Goal: Information Seeking & Learning: Learn about a topic

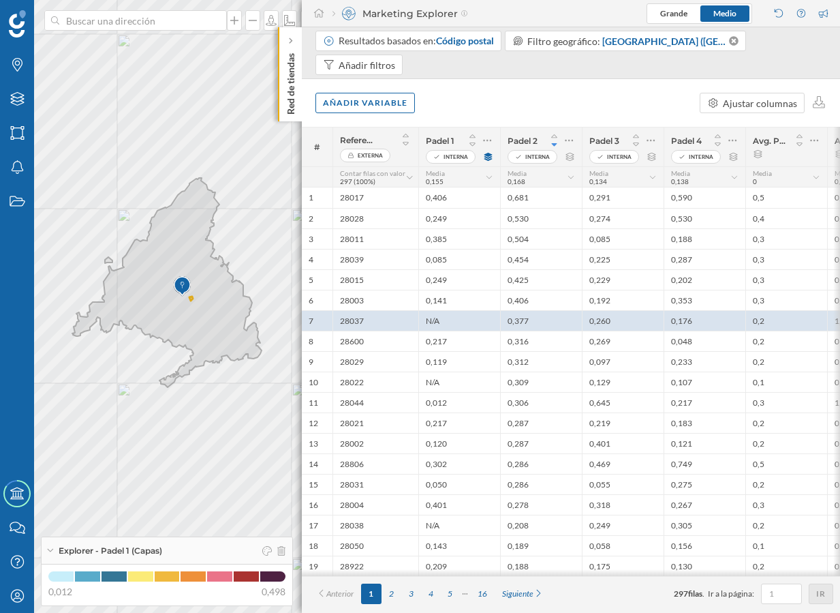
click at [287, 107] on p "Red de tiendas" at bounding box center [291, 81] width 14 height 67
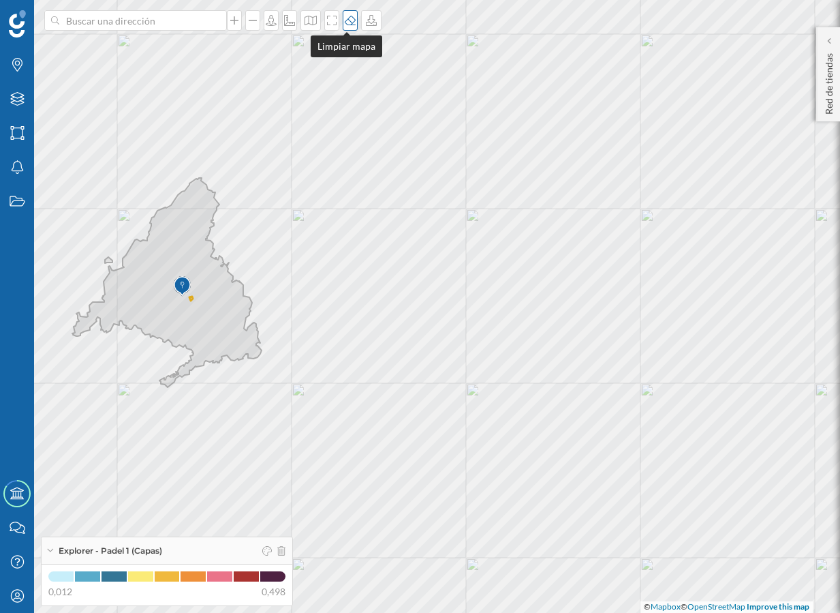
click at [343, 22] on icon at bounding box center [350, 20] width 14 height 11
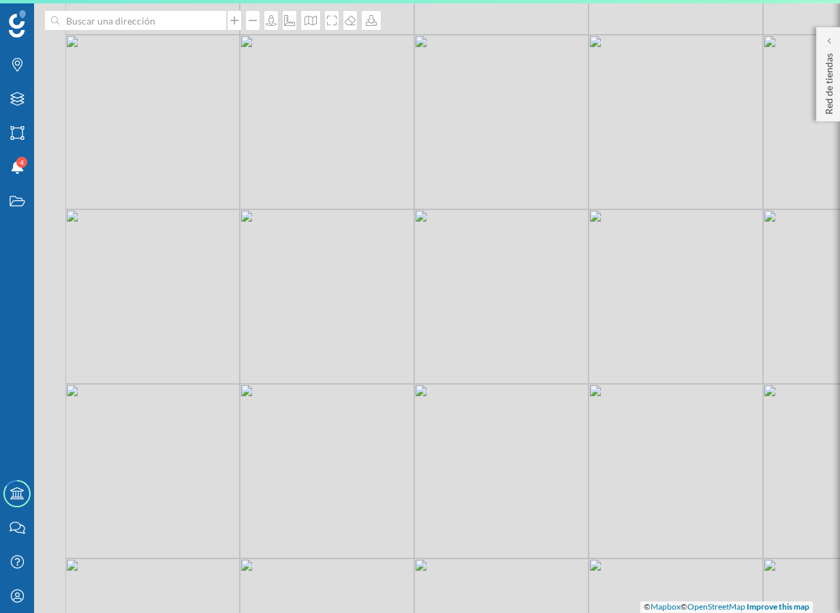
drag, startPoint x: 240, startPoint y: 186, endPoint x: 383, endPoint y: 189, distance: 143.1
click at [383, 189] on div "© Mapbox © OpenStreetMap Improve this map" at bounding box center [420, 306] width 840 height 613
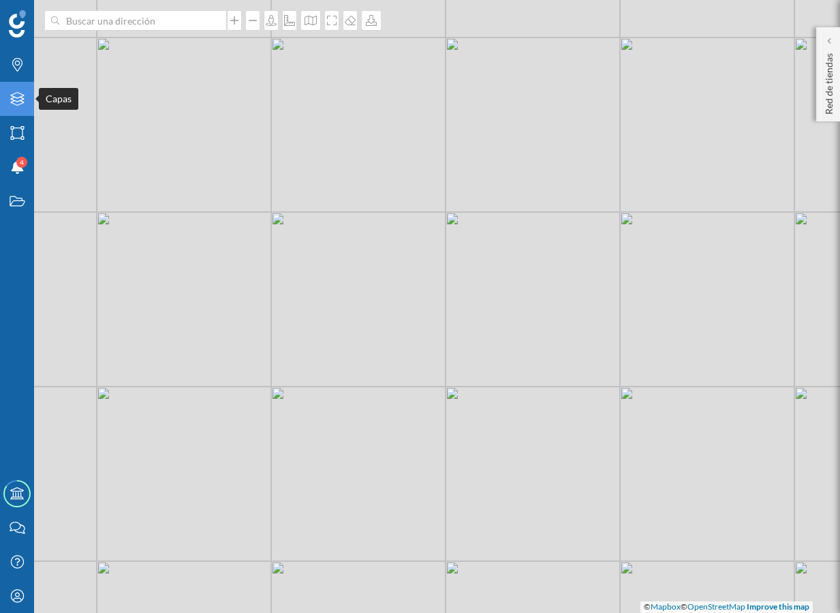
click at [18, 108] on div "Capas" at bounding box center [17, 99] width 34 height 34
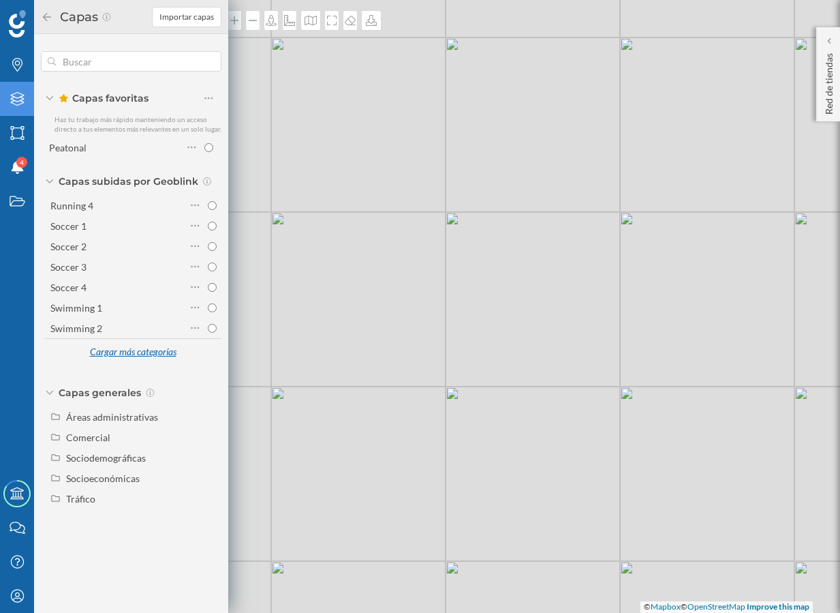
click at [133, 354] on div "Cargar más categorías" at bounding box center [133, 352] width 104 height 20
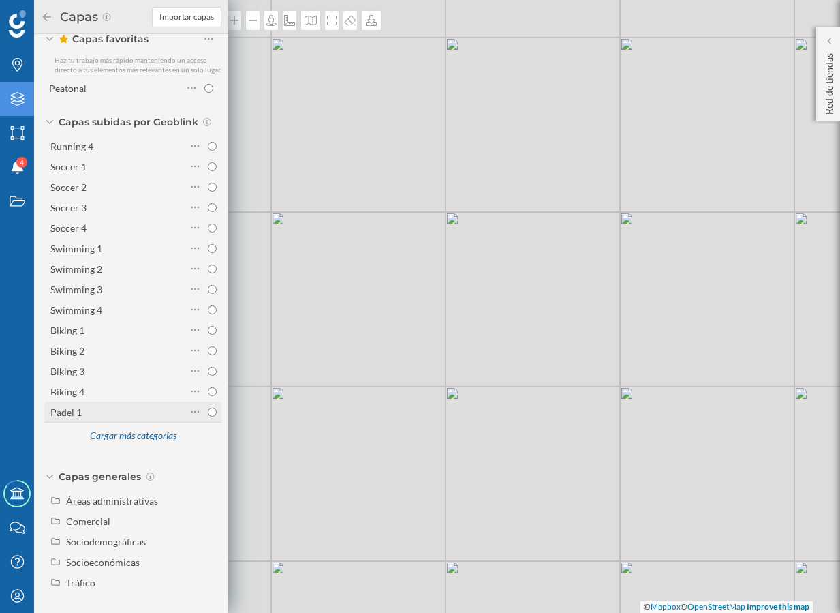
scroll to position [60, 0]
click at [123, 446] on div "Cargar más categorías" at bounding box center [133, 436] width 104 height 20
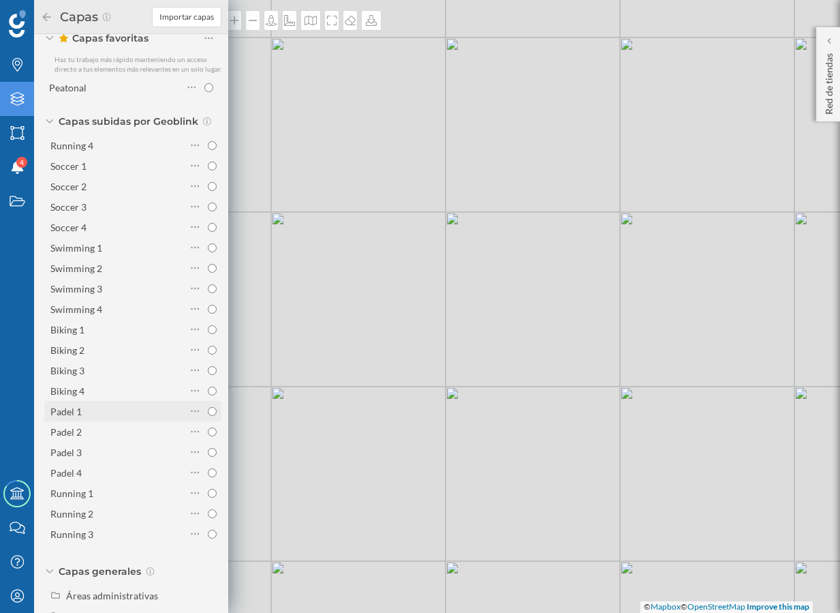
click at [118, 418] on div "Padel 1" at bounding box center [116, 411] width 132 height 14
click at [208, 416] on input "Padel 1" at bounding box center [212, 411] width 9 height 9
radio input "true"
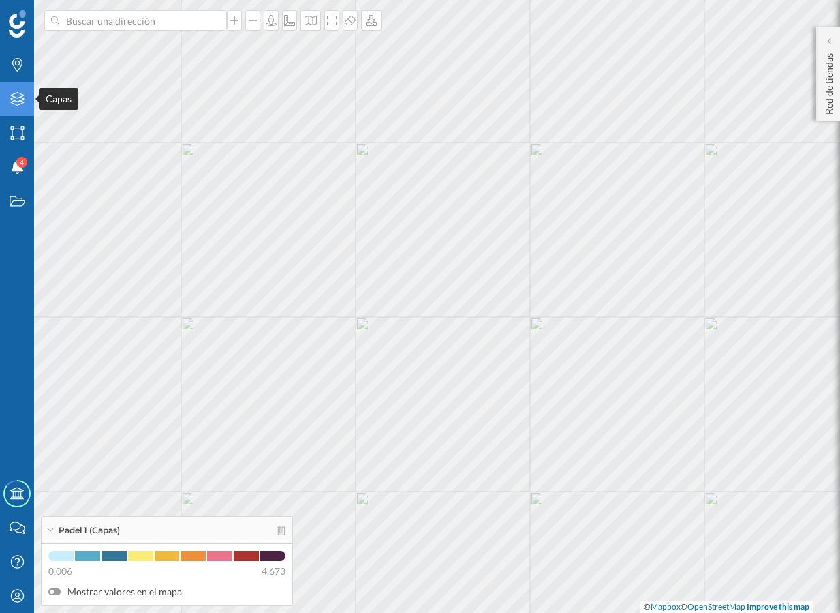
click at [16, 103] on icon "Capas" at bounding box center [17, 99] width 17 height 14
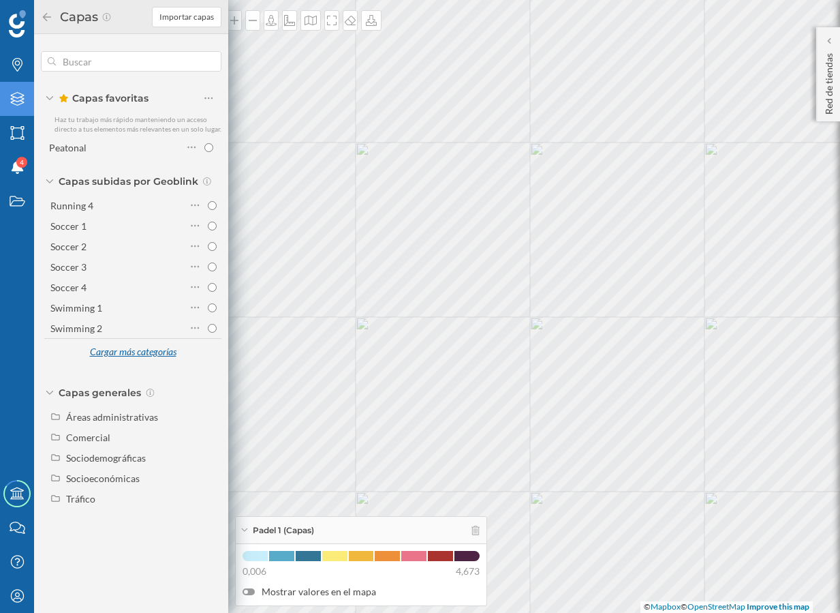
click at [114, 350] on div "Cargar más categorías" at bounding box center [133, 352] width 104 height 20
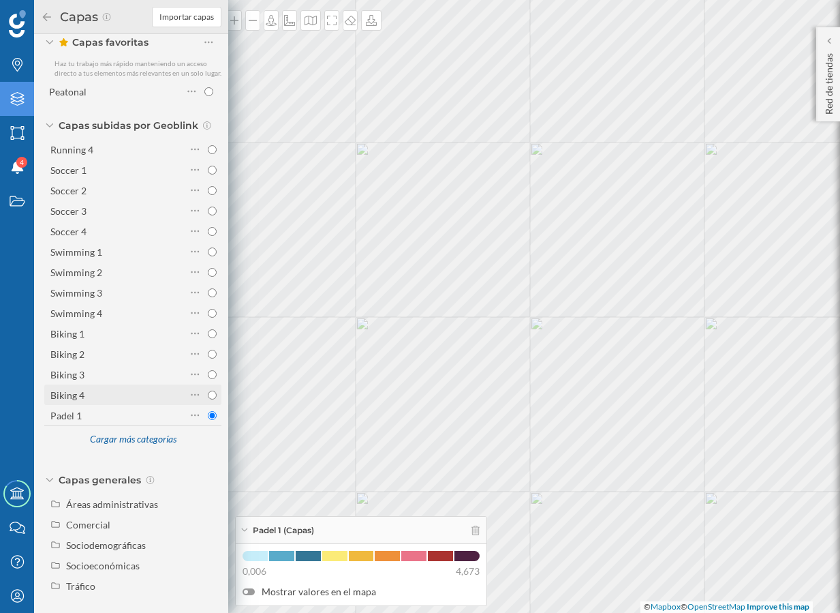
scroll to position [55, 0]
click at [128, 443] on div "Cargar más categorías" at bounding box center [133, 440] width 104 height 20
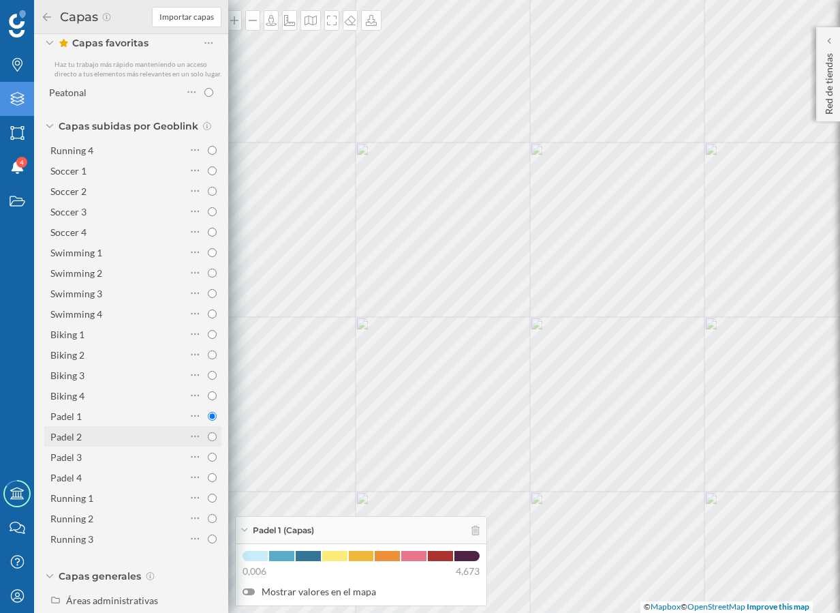
click at [119, 444] on div "Padel 2" at bounding box center [116, 436] width 132 height 14
click at [208, 441] on input "Padel 2" at bounding box center [212, 436] width 9 height 9
radio input "true"
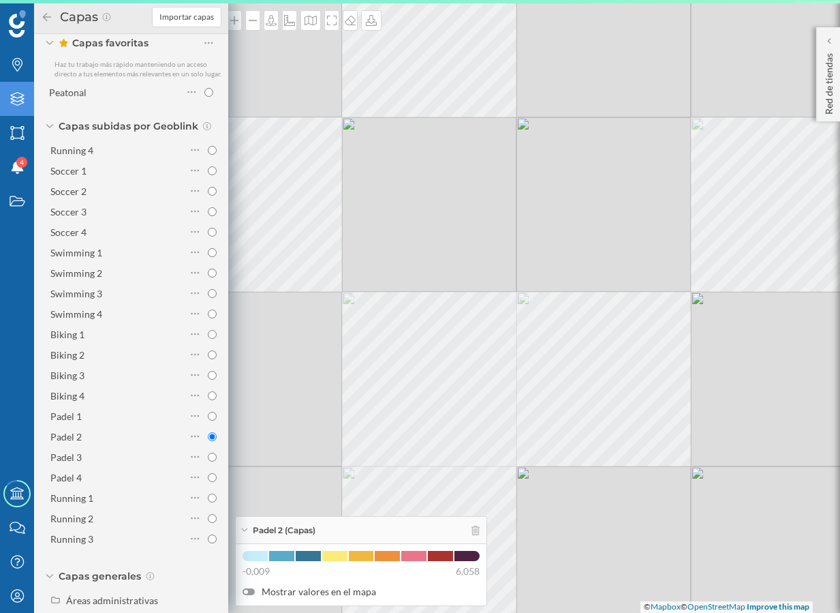
click at [461, 342] on div "© Mapbox © OpenStreetMap Improve this map" at bounding box center [420, 306] width 840 height 613
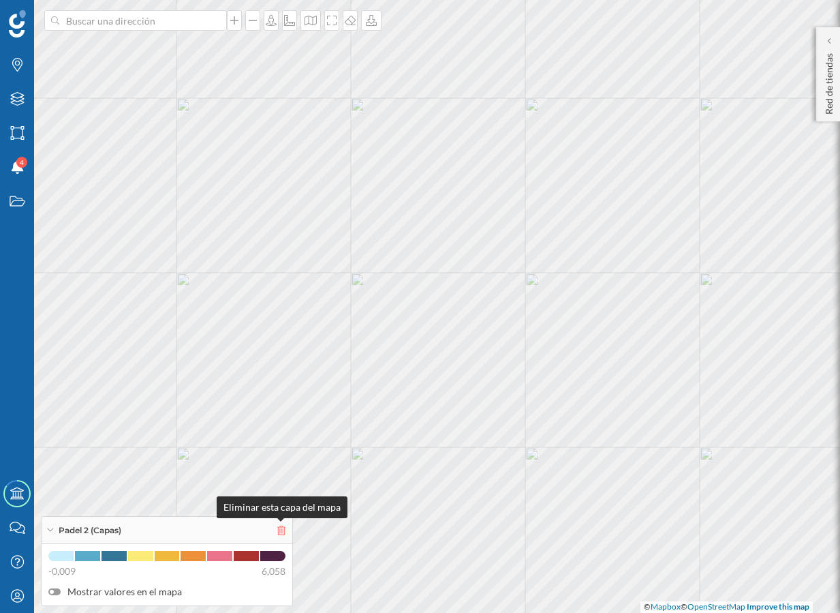
click at [285, 528] on icon at bounding box center [281, 530] width 8 height 10
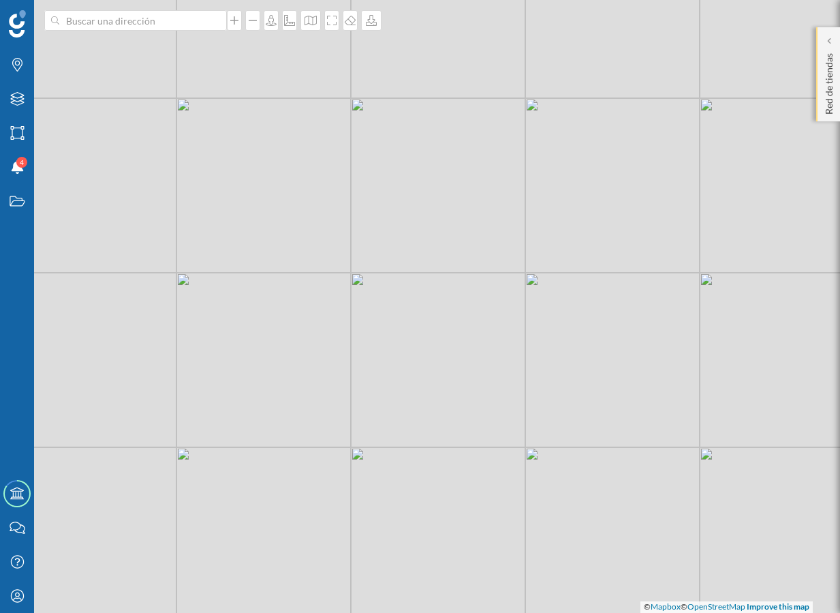
click at [823, 76] on p "Red de tiendas" at bounding box center [830, 81] width 14 height 67
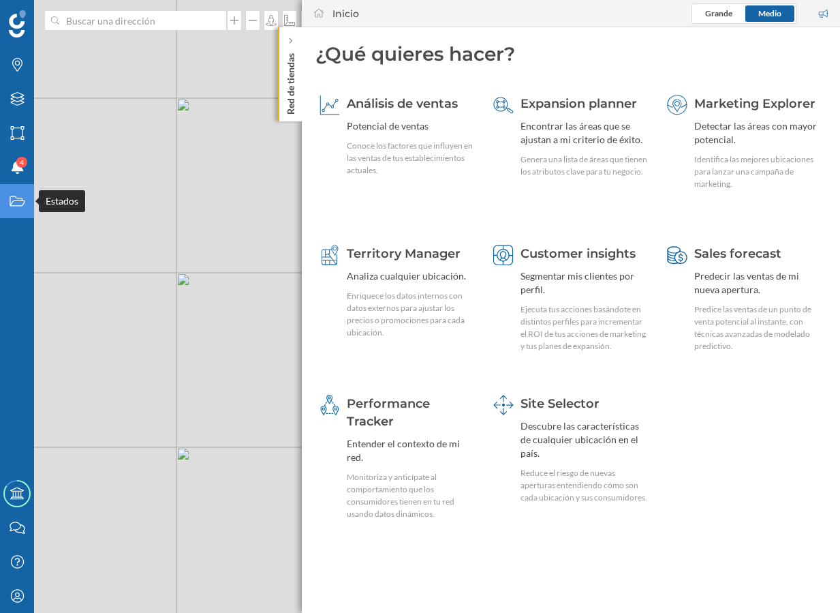
click at [18, 207] on icon "Estados" at bounding box center [17, 201] width 17 height 14
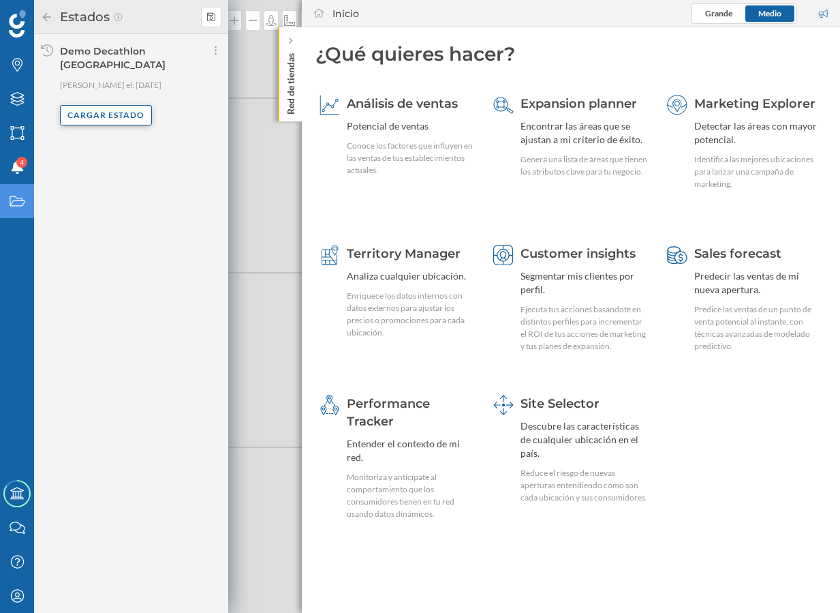
click at [116, 105] on div "Cargar estado" at bounding box center [106, 115] width 92 height 20
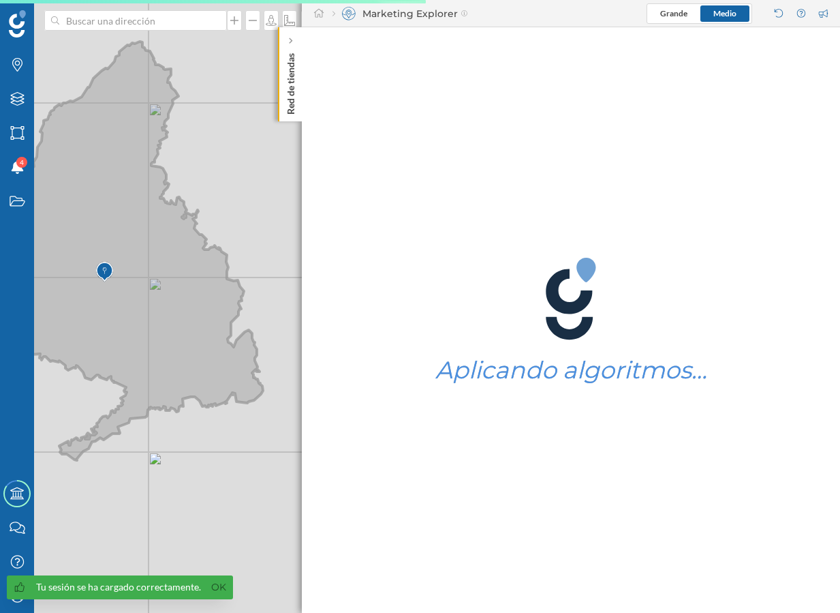
drag, startPoint x: 200, startPoint y: 269, endPoint x: 55, endPoint y: 289, distance: 147.2
click at [55, 289] on icon at bounding box center [74, 251] width 378 height 418
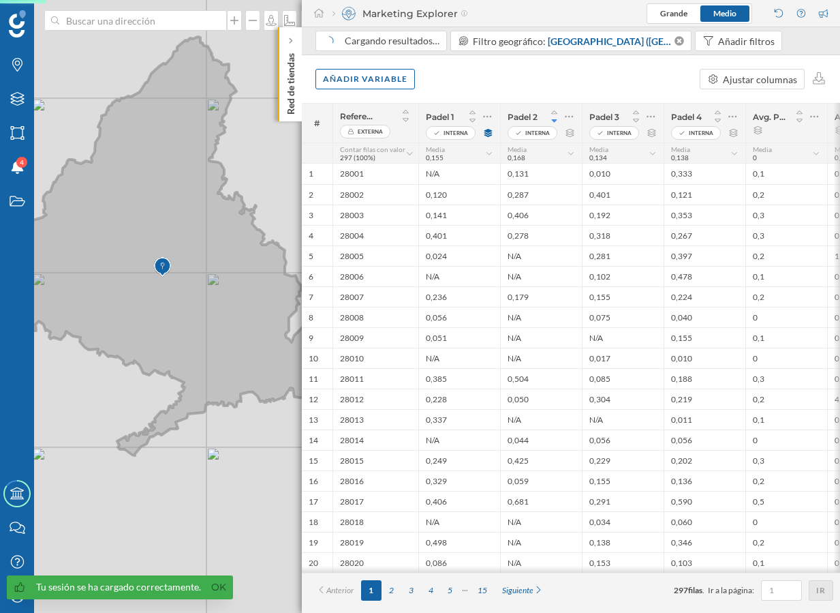
drag, startPoint x: 138, startPoint y: 287, endPoint x: 203, endPoint y: 281, distance: 65.6
click at [203, 281] on icon at bounding box center [150, 246] width 342 height 418
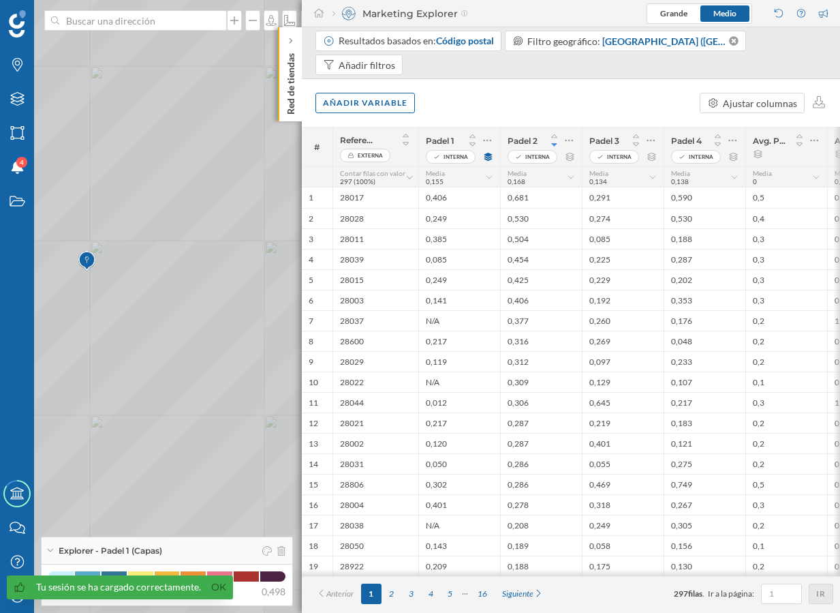
drag, startPoint x: 139, startPoint y: 296, endPoint x: 255, endPoint y: 277, distance: 117.4
click at [255, 277] on icon at bounding box center [337, 300] width 753 height 741
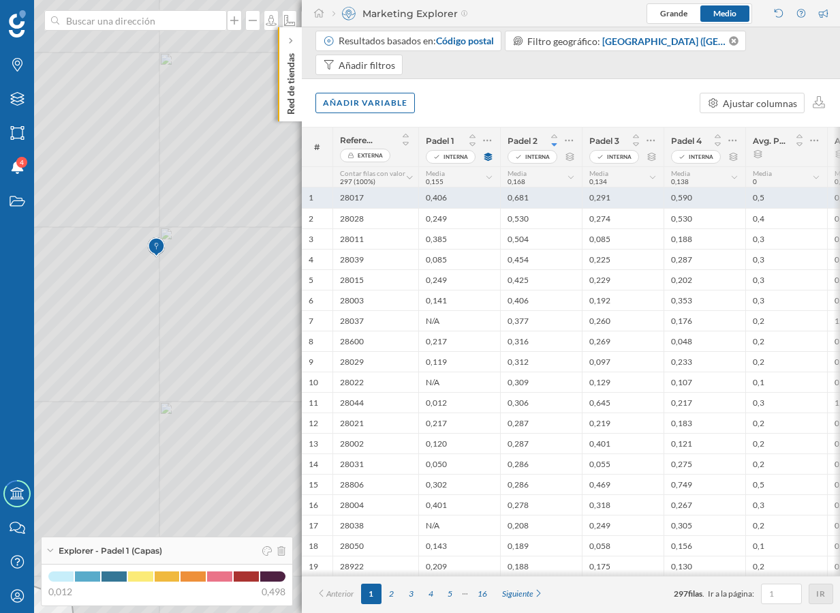
drag, startPoint x: 448, startPoint y: 197, endPoint x: 423, endPoint y: 199, distance: 25.3
click at [423, 199] on div "0,406" at bounding box center [459, 197] width 82 height 20
click at [467, 203] on div "0,406" at bounding box center [459, 197] width 82 height 20
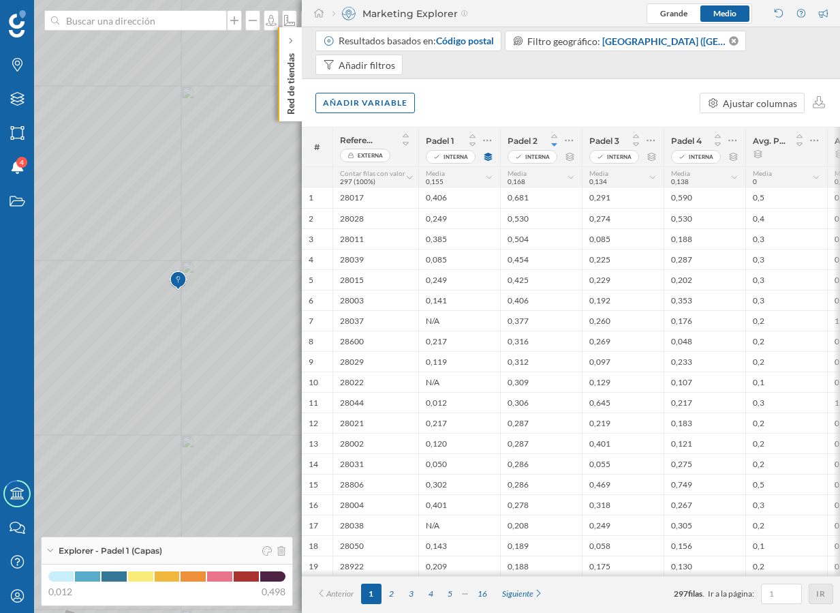
drag, startPoint x: 186, startPoint y: 341, endPoint x: 259, endPoint y: 322, distance: 75.2
click at [259, 322] on icon at bounding box center [394, 287] width 812 height 738
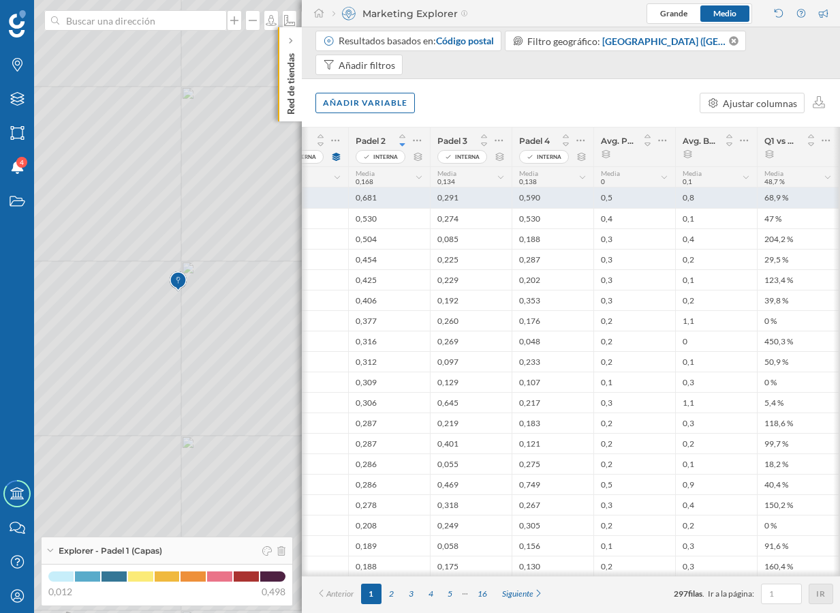
scroll to position [0, 154]
